Goal: Transaction & Acquisition: Book appointment/travel/reservation

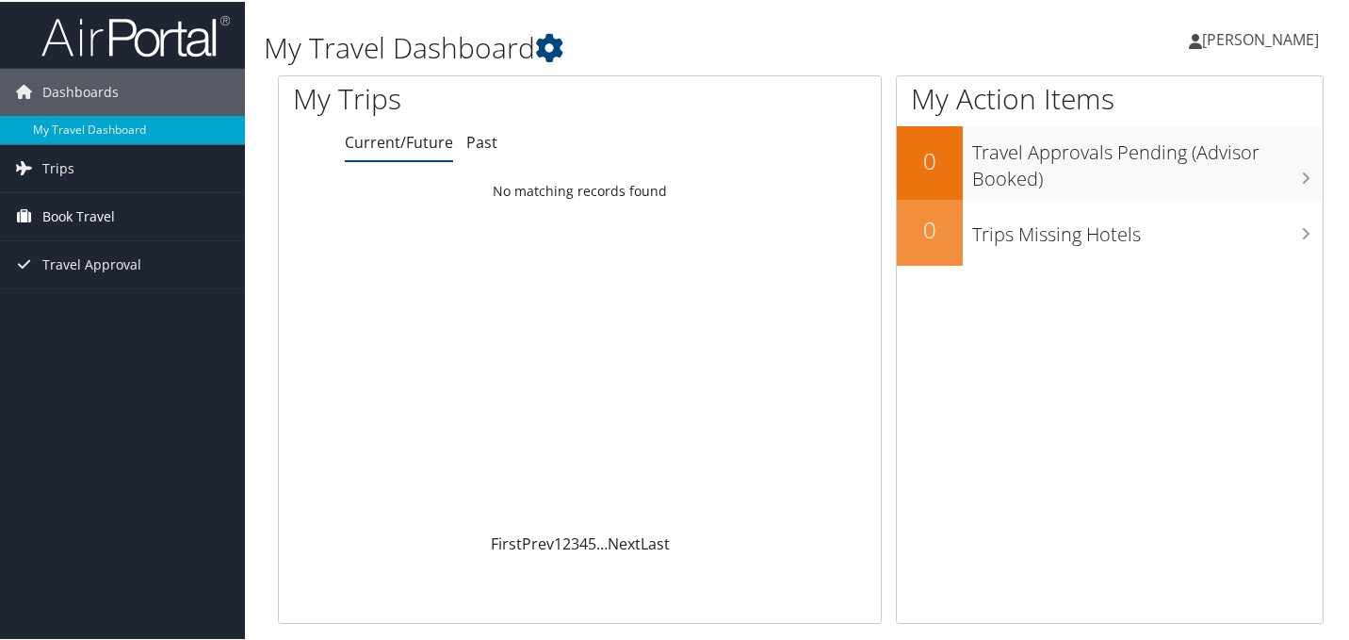
click at [59, 212] on span "Book Travel" at bounding box center [78, 214] width 73 height 47
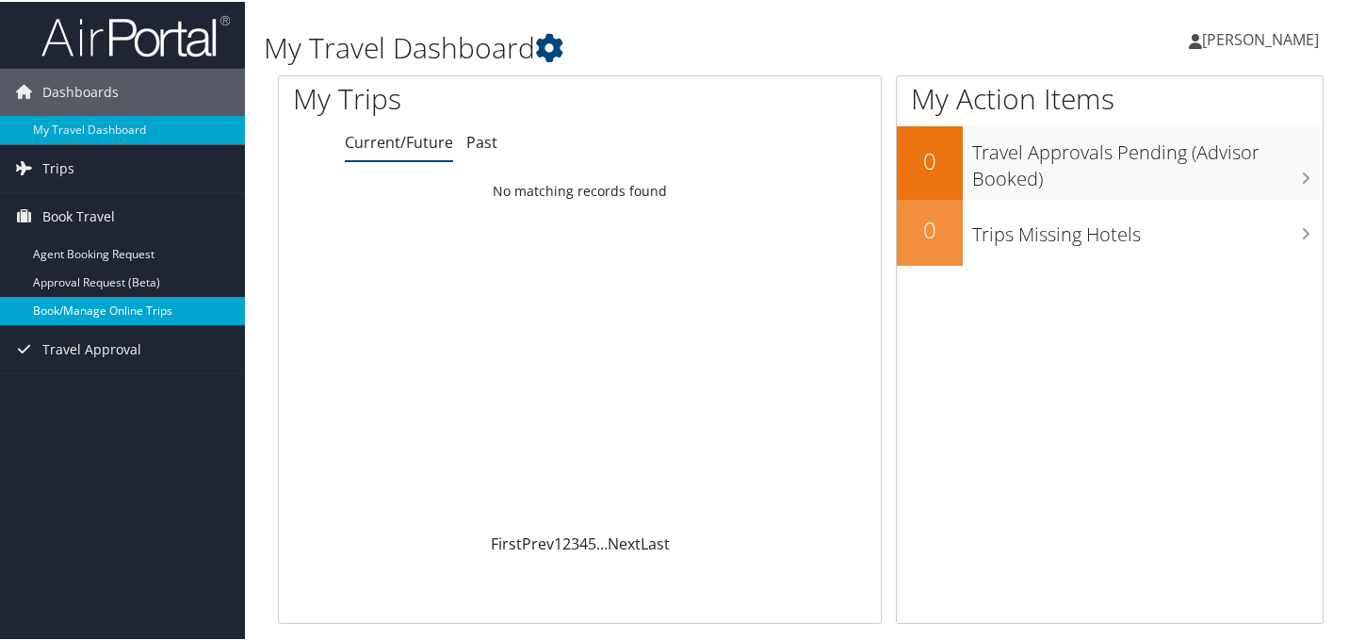
click at [63, 307] on link "Book/Manage Online Trips" at bounding box center [122, 309] width 245 height 28
